Goal: Task Accomplishment & Management: Use online tool/utility

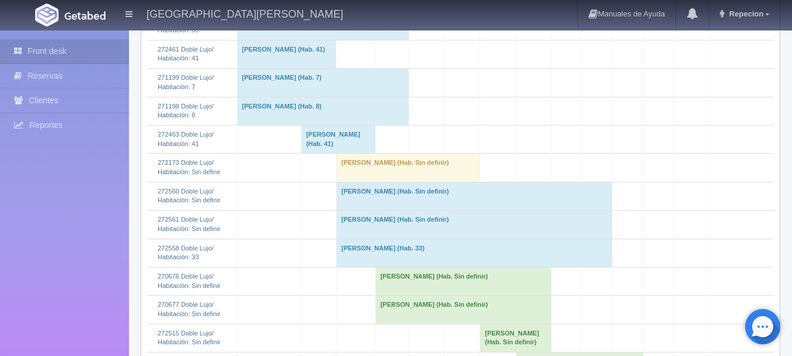
scroll to position [703, 0]
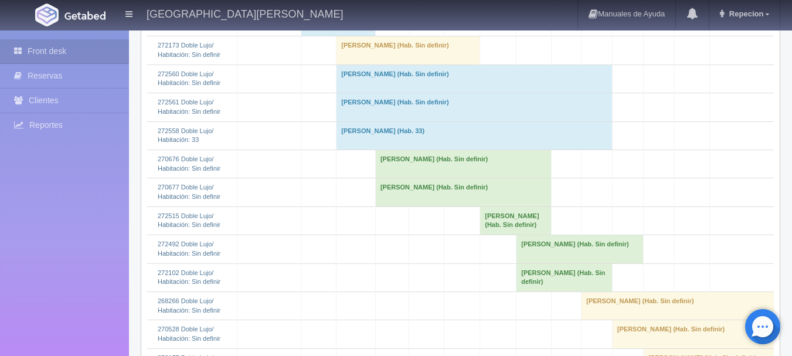
click at [397, 93] on td "[PERSON_NAME] (Hab. Sin definir)" at bounding box center [474, 78] width 276 height 28
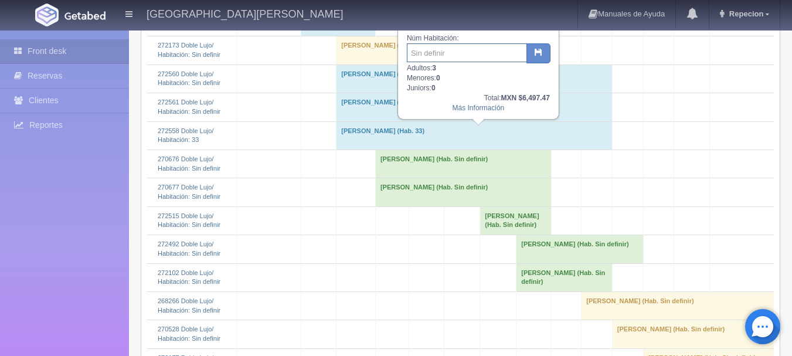
click at [447, 56] on input "text" at bounding box center [467, 52] width 120 height 19
type input "34"
click at [544, 53] on button "button" at bounding box center [538, 53] width 24 height 20
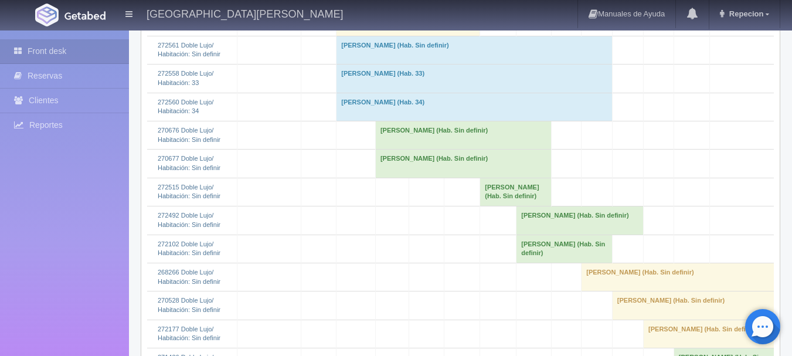
scroll to position [703, 0]
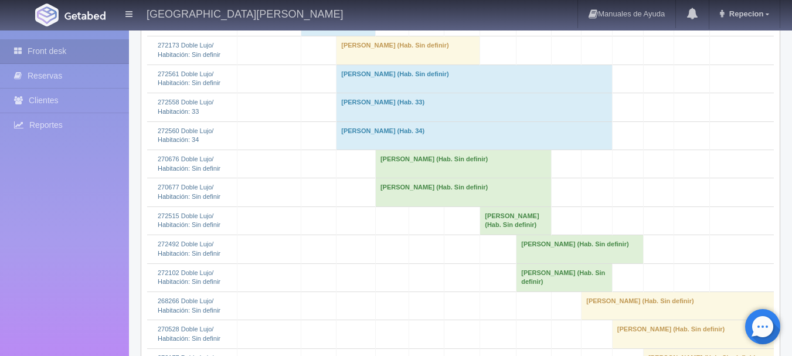
click at [384, 93] on td "[PERSON_NAME] (Hab. Sin definir)" at bounding box center [474, 78] width 276 height 28
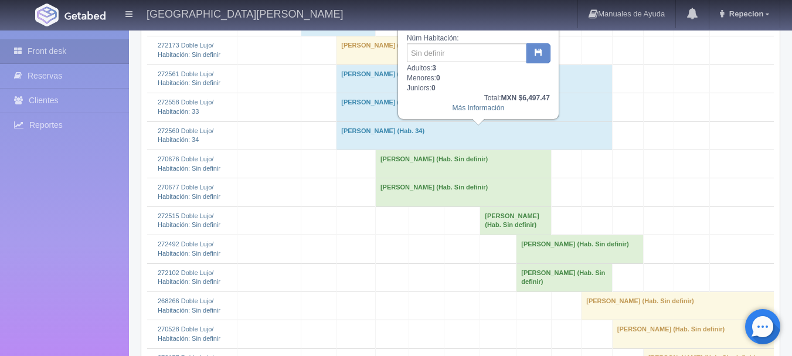
scroll to position [645, 0]
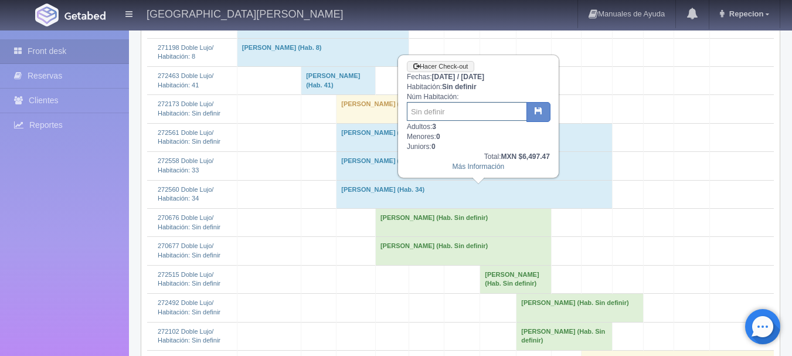
click at [444, 116] on input "text" at bounding box center [467, 111] width 120 height 19
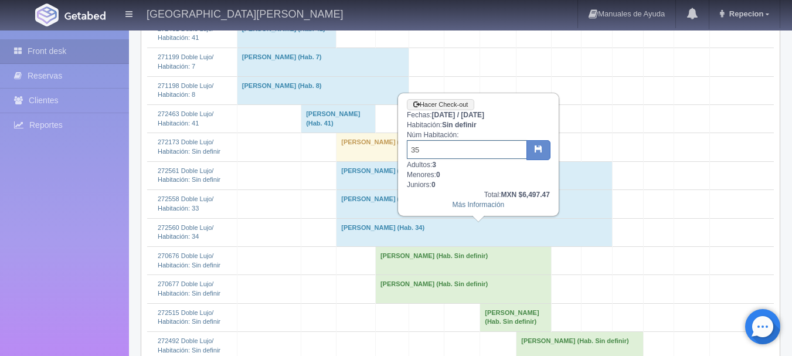
scroll to position [586, 0]
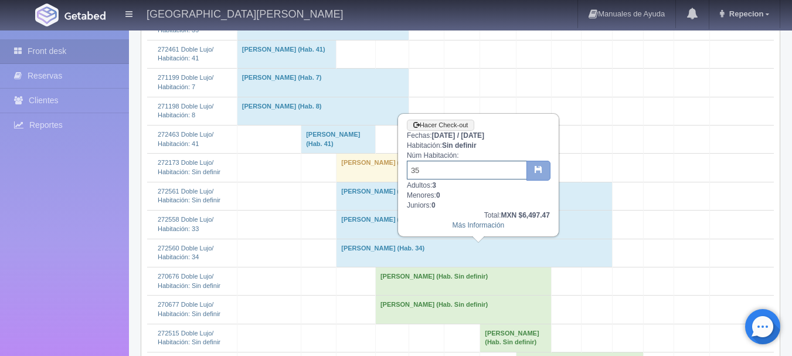
type input "35"
click at [537, 173] on icon "button" at bounding box center [538, 169] width 8 height 8
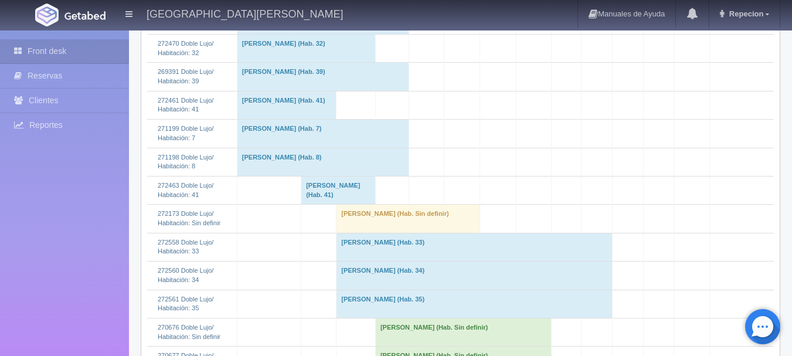
scroll to position [586, 0]
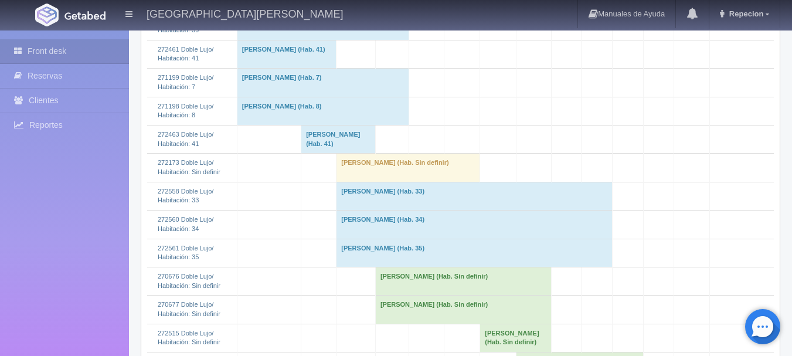
click at [368, 182] on td "[PERSON_NAME] (Hab. Sin definir)" at bounding box center [408, 168] width 144 height 28
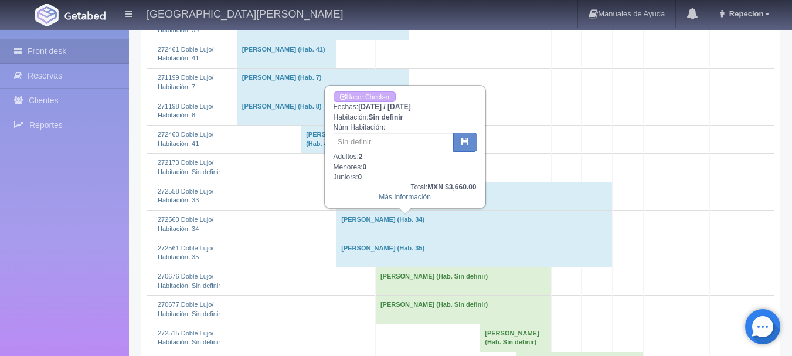
click at [368, 182] on td "[PERSON_NAME] (Hab. Sin definir)" at bounding box center [408, 168] width 144 height 28
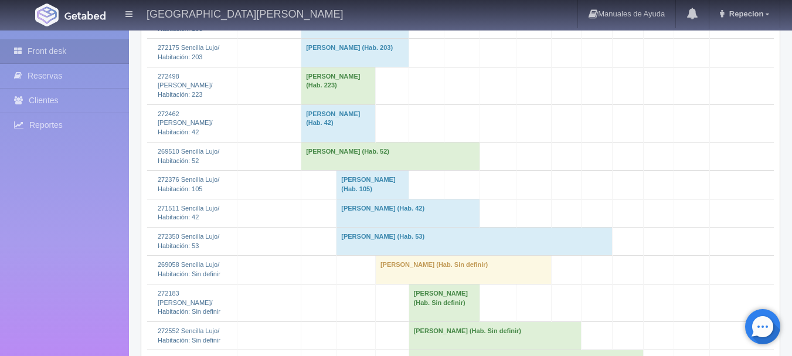
scroll to position [1700, 0]
